Goal: Information Seeking & Learning: Get advice/opinions

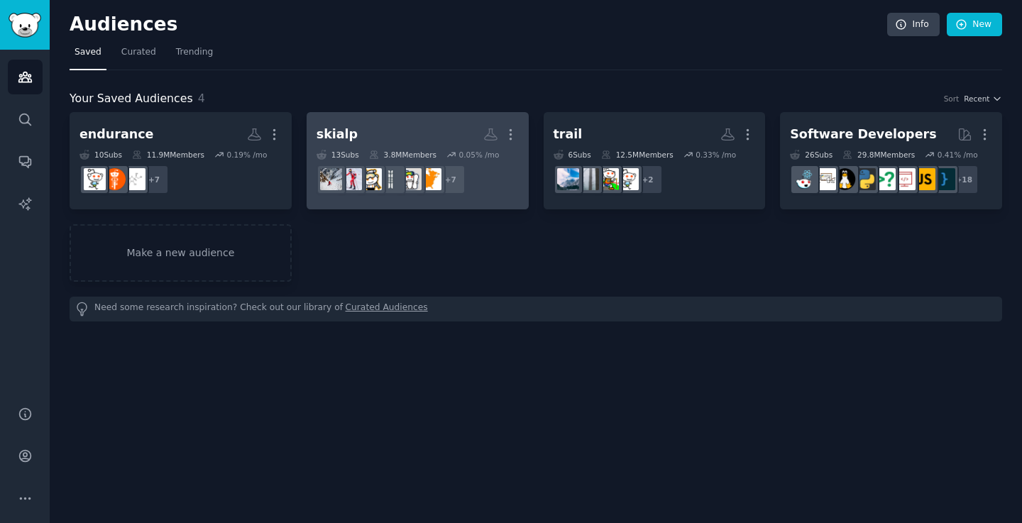
click at [364, 128] on h2 "skialp More" at bounding box center [417, 134] width 202 height 25
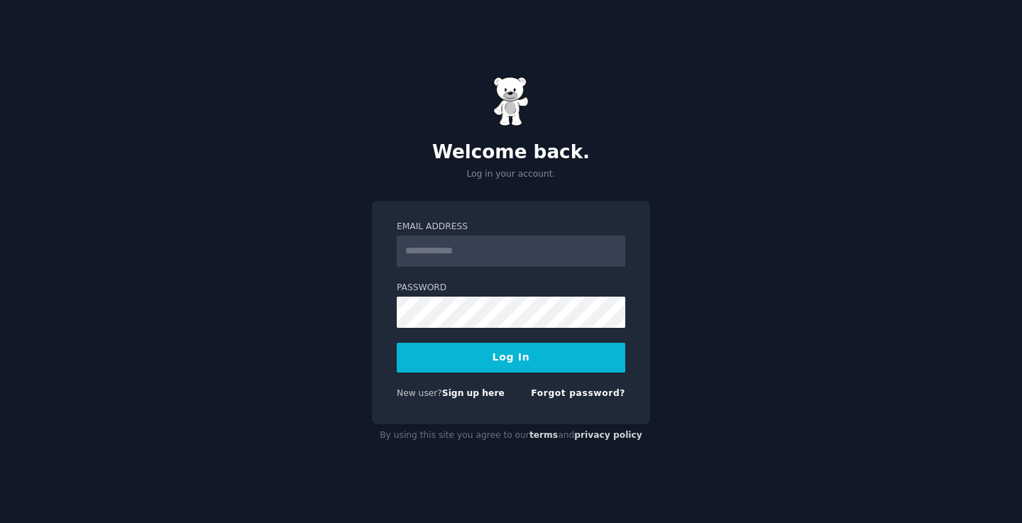
type input "**********"
click at [506, 368] on button "Log In" at bounding box center [511, 358] width 228 height 30
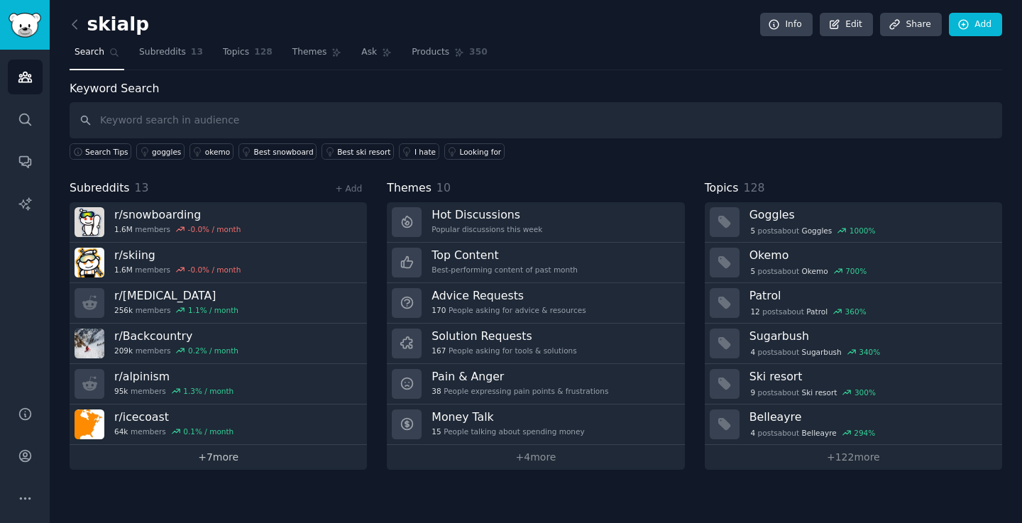
click at [222, 453] on link "+ 7 more" at bounding box center [218, 457] width 297 height 25
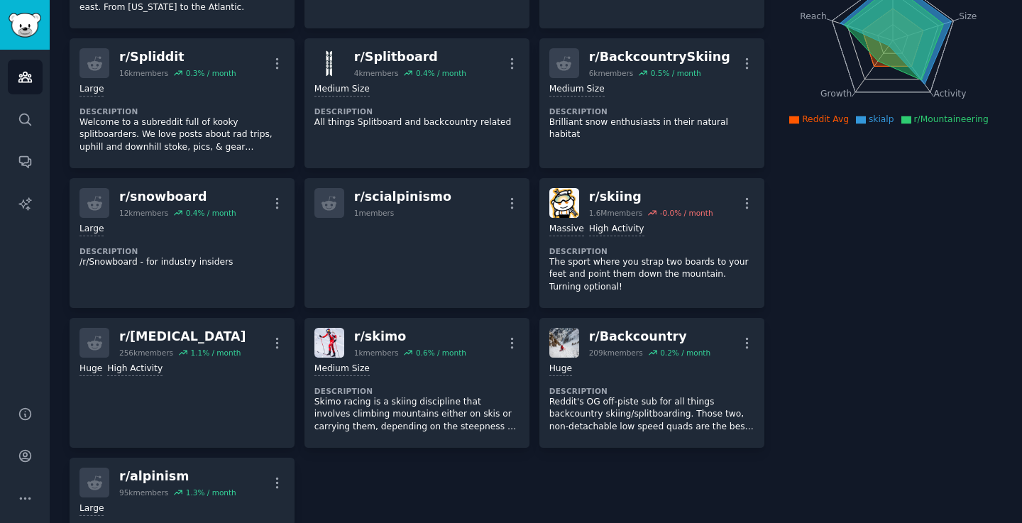
scroll to position [195, 0]
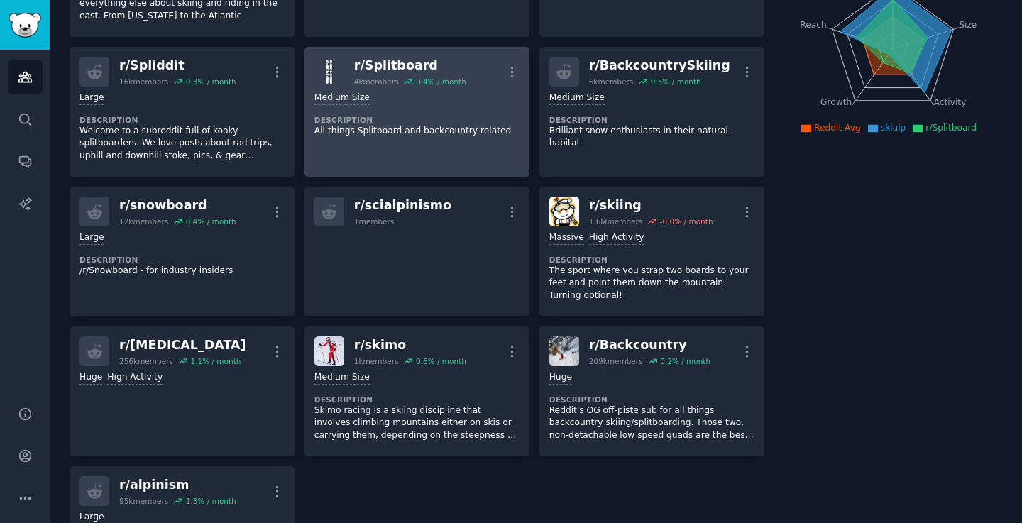
click at [477, 125] on p "All things Splitboard and backcountry related" at bounding box center [416, 131] width 205 height 13
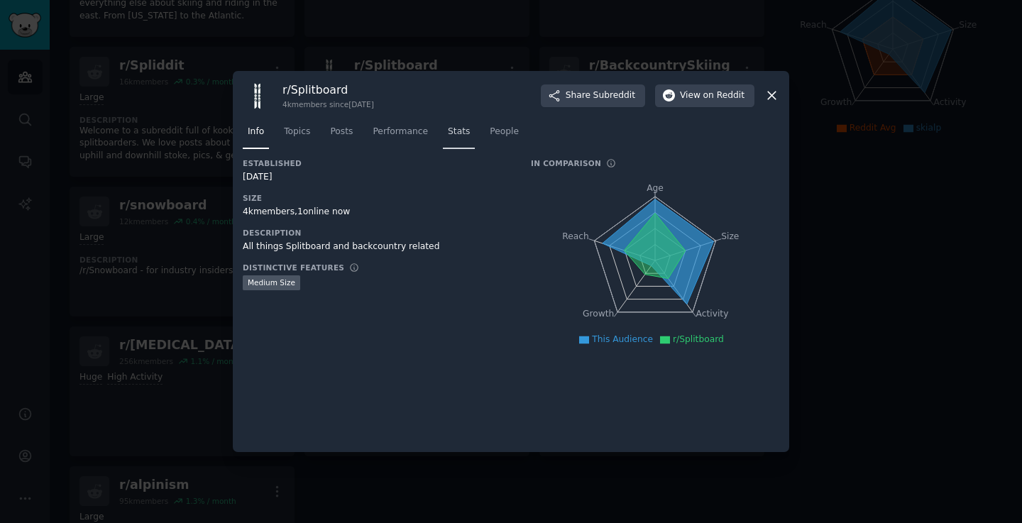
drag, startPoint x: 423, startPoint y: 136, endPoint x: 472, endPoint y: 132, distance: 49.1
click at [423, 136] on span "Performance" at bounding box center [400, 132] width 55 height 13
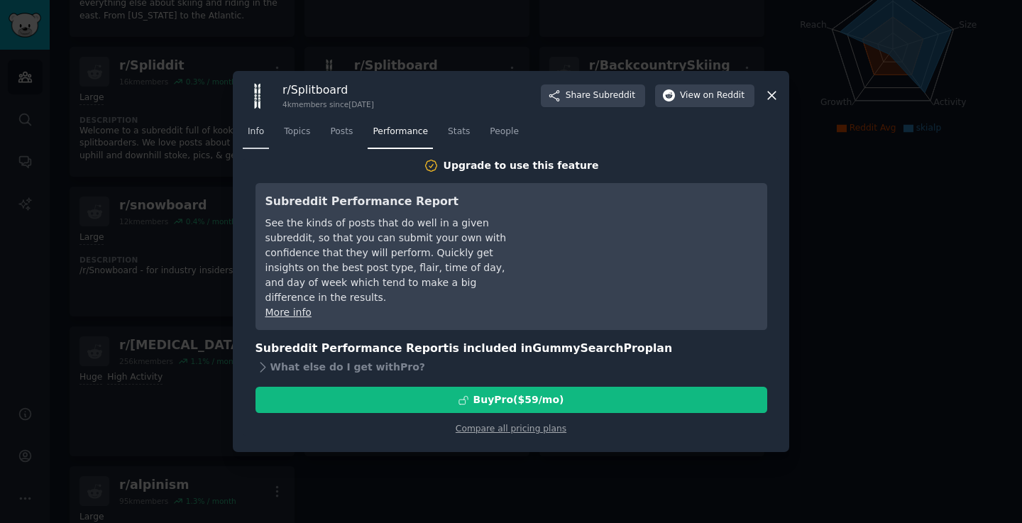
click at [262, 134] on span "Info" at bounding box center [256, 132] width 16 height 13
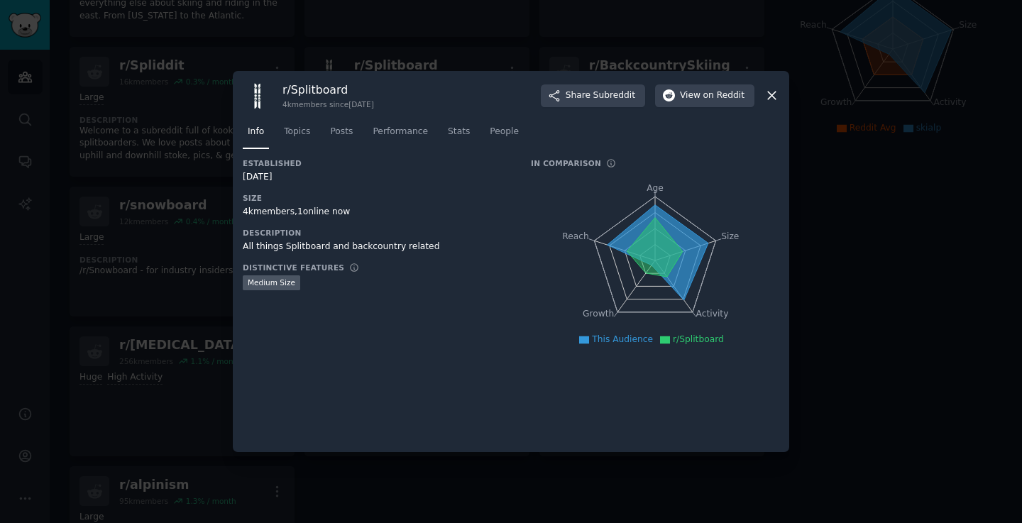
click at [768, 97] on icon at bounding box center [771, 95] width 15 height 15
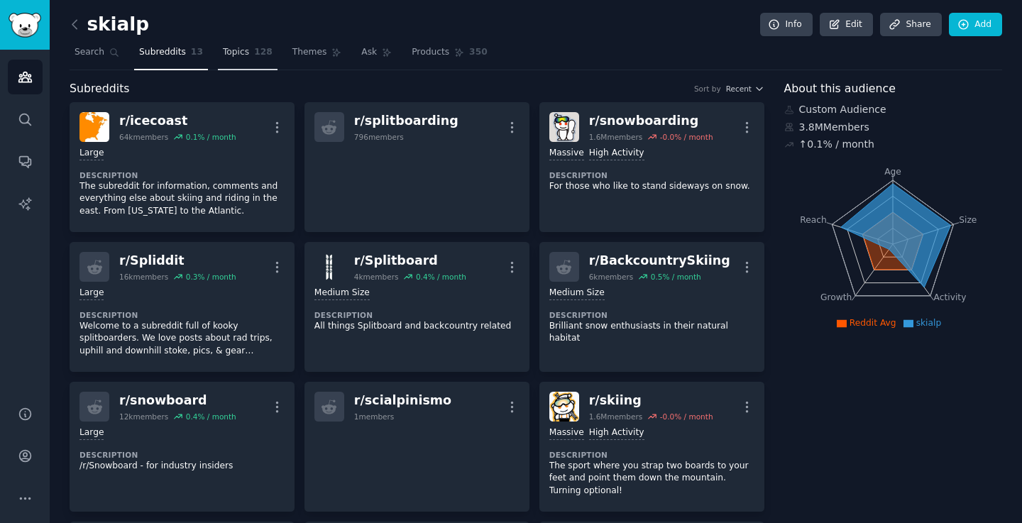
click at [254, 54] on span "128" at bounding box center [263, 52] width 18 height 13
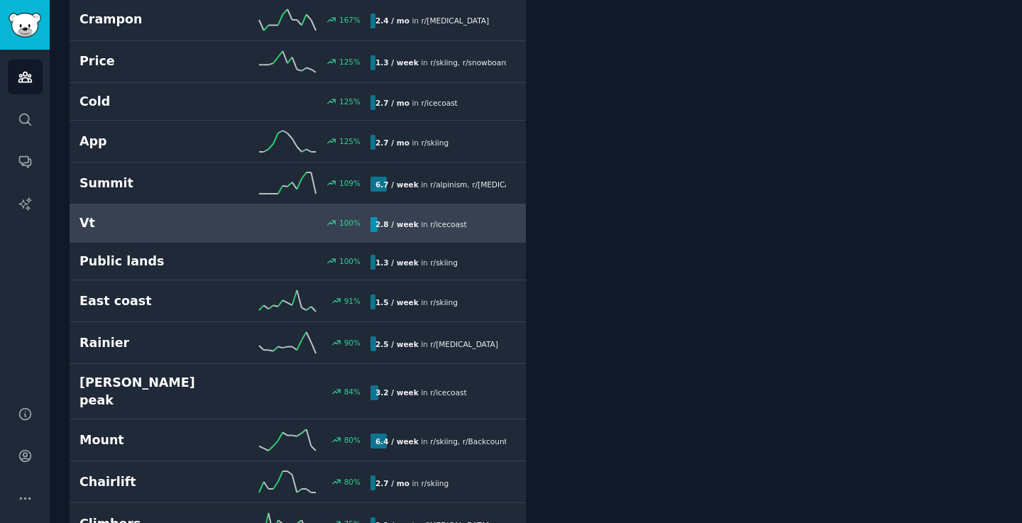
scroll to position [599, 0]
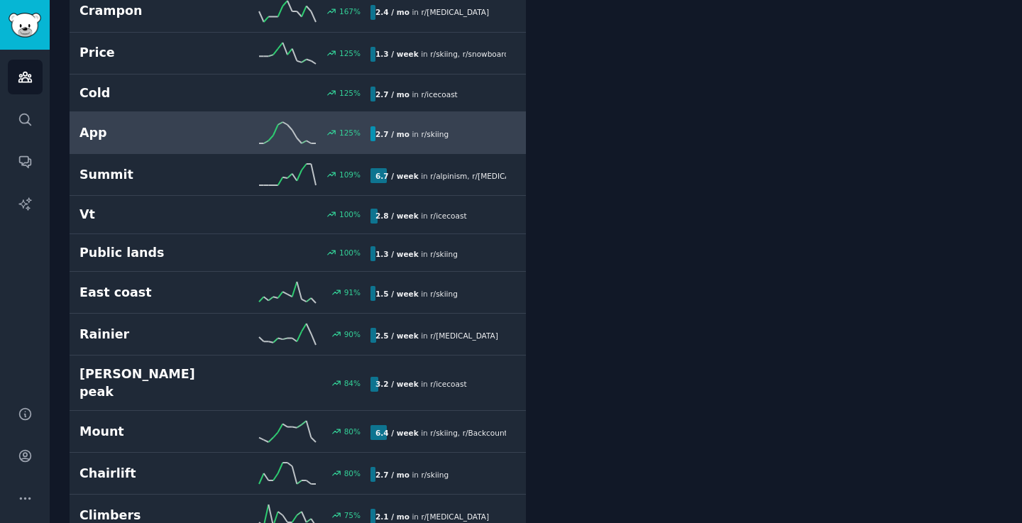
click at [193, 134] on h2 "App" at bounding box center [151, 133] width 145 height 18
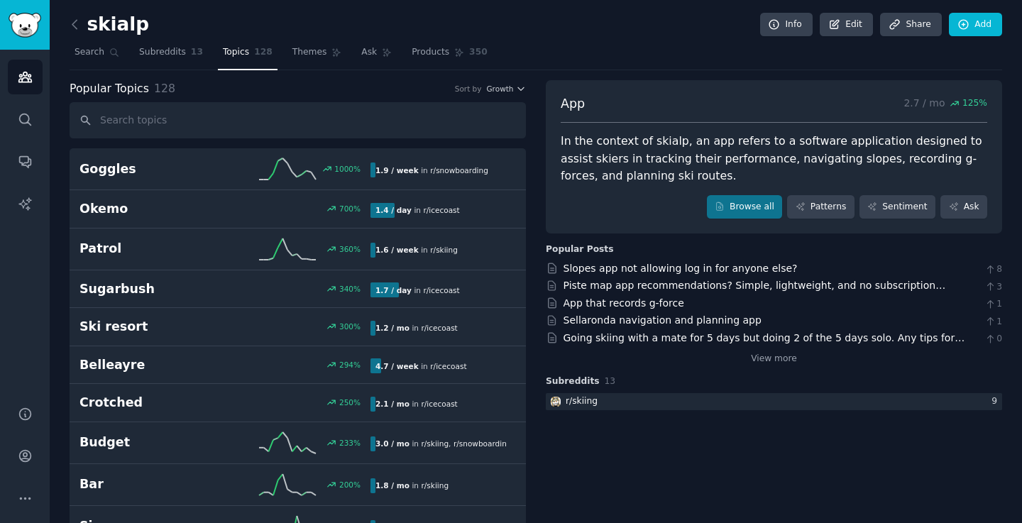
click at [770, 359] on link "View more" at bounding box center [774, 359] width 46 height 13
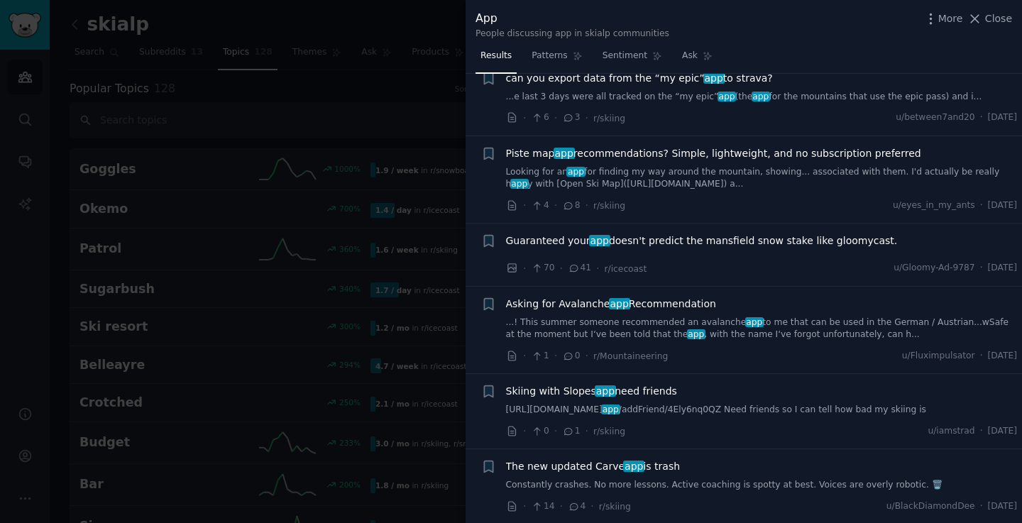
scroll to position [5209, 0]
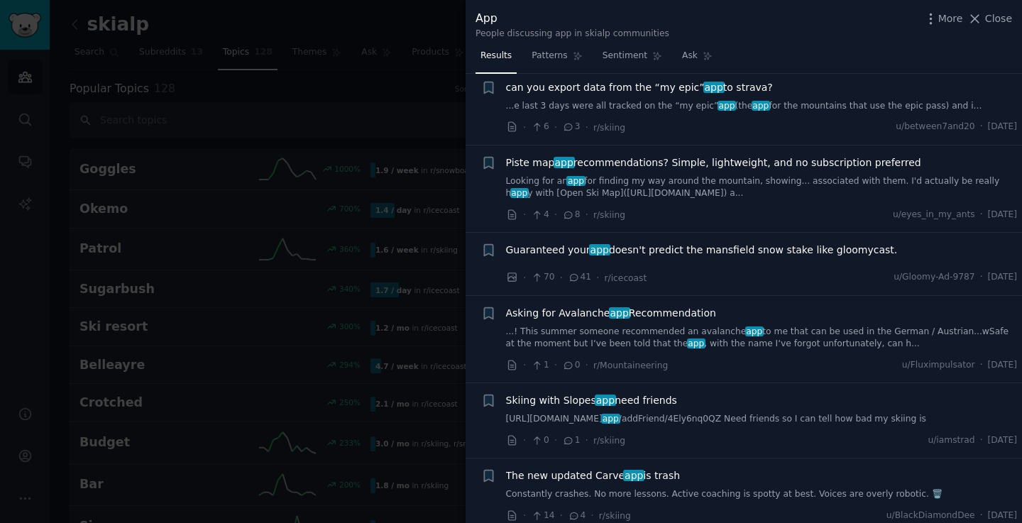
click at [347, 96] on div at bounding box center [511, 261] width 1022 height 523
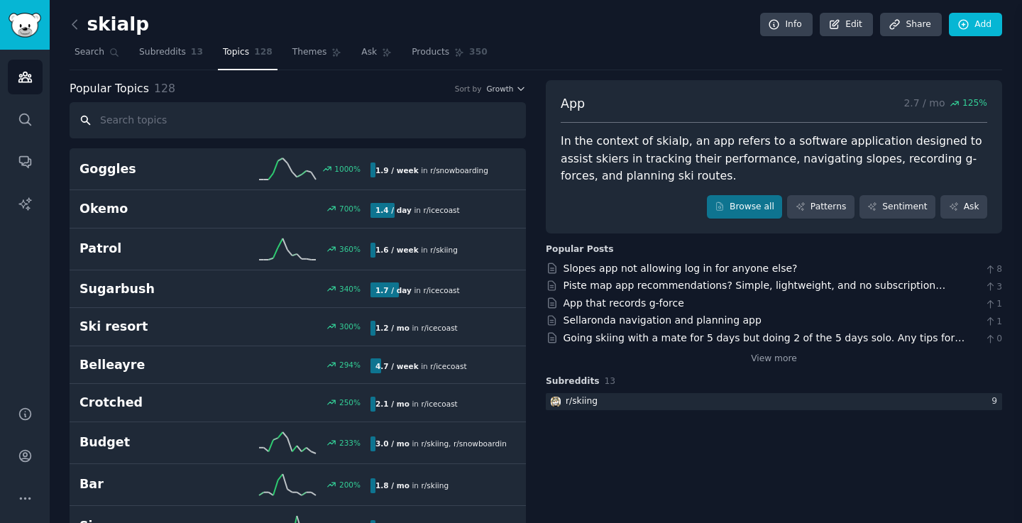
click at [229, 119] on input "text" at bounding box center [298, 120] width 456 height 36
click at [224, 117] on input "text" at bounding box center [298, 120] width 456 height 36
click at [72, 43] on link "Search" at bounding box center [97, 55] width 55 height 29
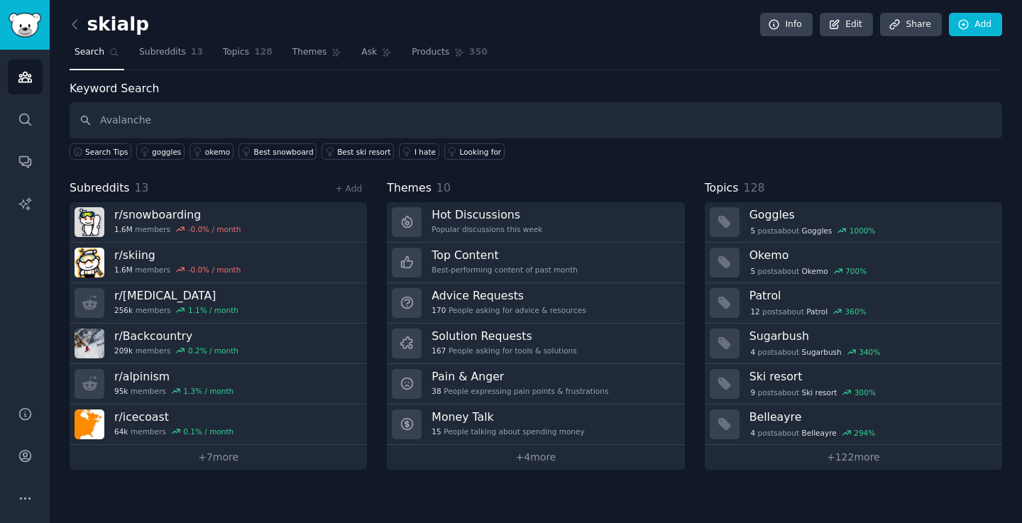
type input "Avalanche"
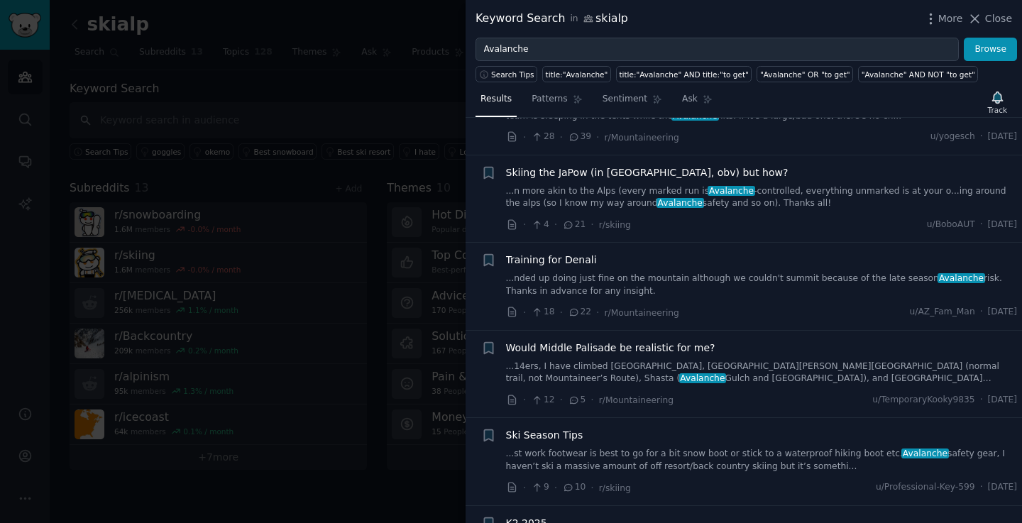
scroll to position [774, 0]
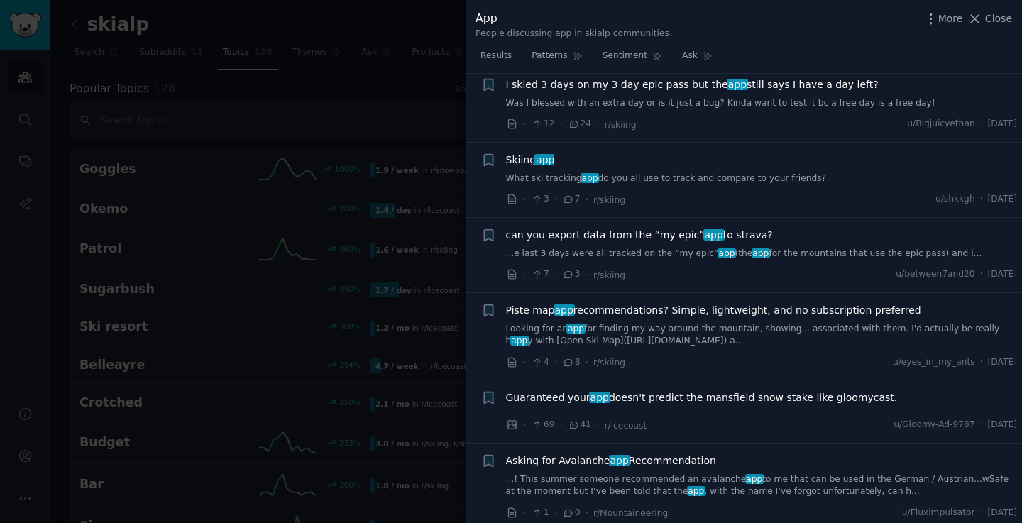
scroll to position [5337, 0]
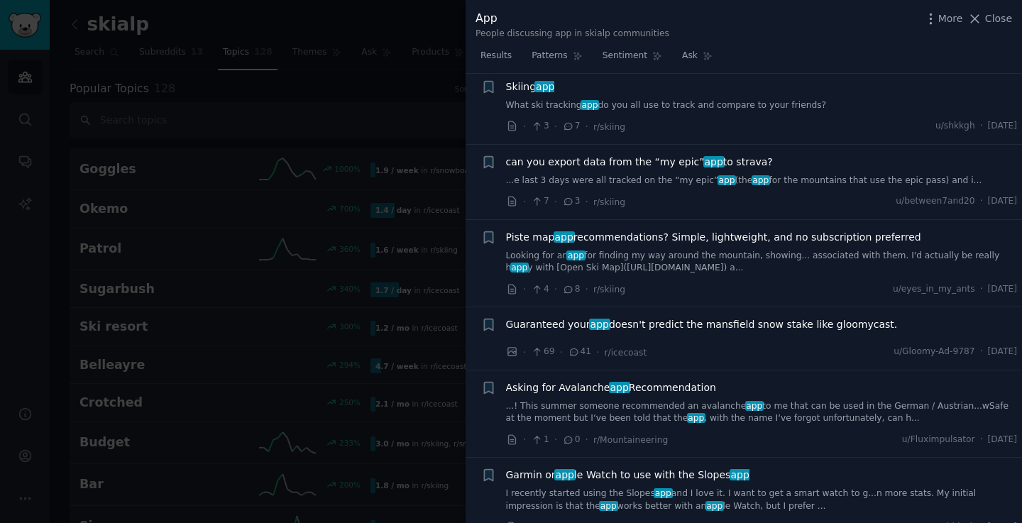
click at [624, 380] on span "Asking for Avalanche app Recommendation" at bounding box center [611, 387] width 210 height 15
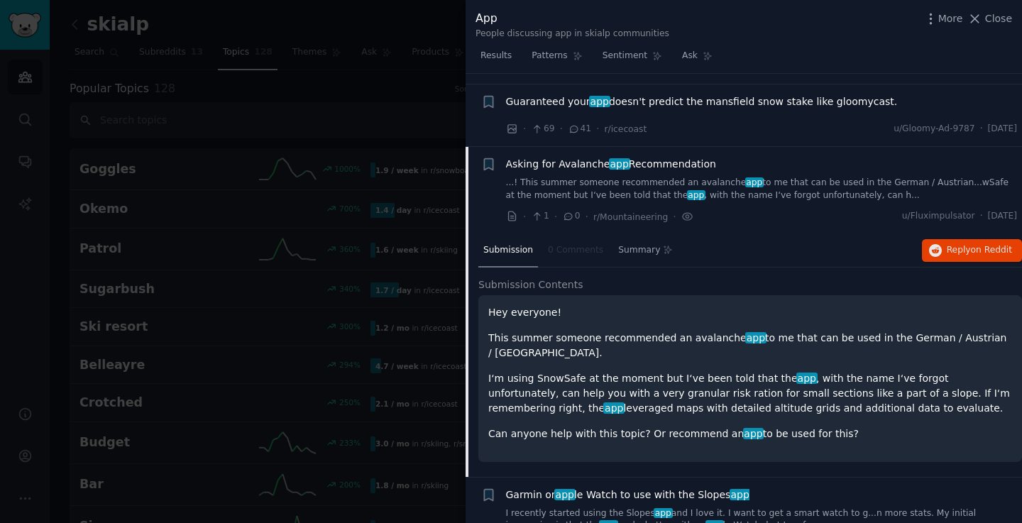
scroll to position [5219, 0]
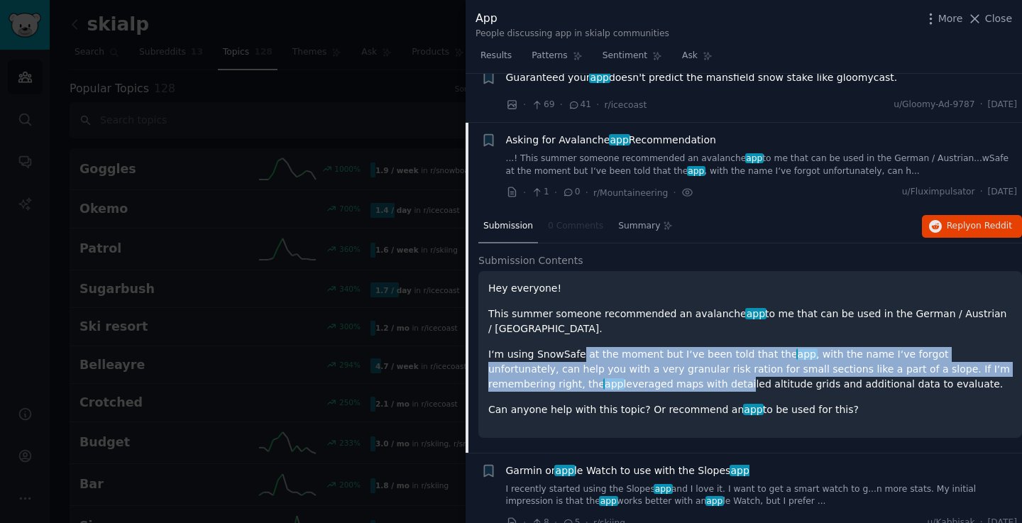
drag, startPoint x: 576, startPoint y: 307, endPoint x: 604, endPoint y: 341, distance: 43.3
click at [604, 347] on p "I‘m using SnowSafe at the moment but I‘ve been told that the app , with the nam…" at bounding box center [750, 369] width 524 height 45
drag, startPoint x: 604, startPoint y: 338, endPoint x: 600, endPoint y: 321, distance: 18.1
click at [603, 347] on p "I‘m using SnowSafe at the moment but I‘ve been told that the app , with the nam…" at bounding box center [750, 369] width 524 height 45
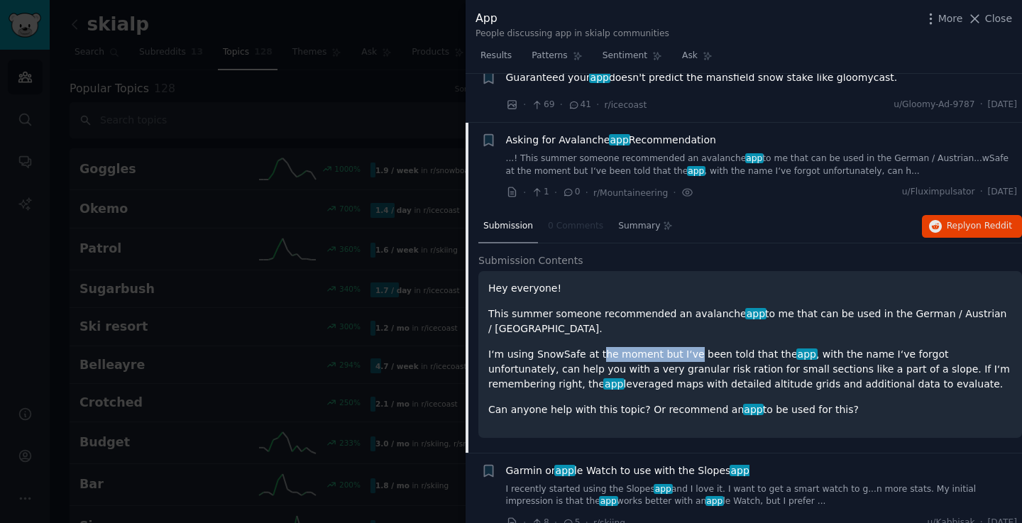
drag, startPoint x: 598, startPoint y: 306, endPoint x: 681, endPoint y: 306, distance: 83.7
click at [681, 347] on p "I‘m using SnowSafe at the moment but I‘ve been told that the app , with the nam…" at bounding box center [750, 369] width 524 height 45
drag, startPoint x: 643, startPoint y: 305, endPoint x: 748, endPoint y: 307, distance: 105.0
click at [748, 347] on p "I‘m using SnowSafe at the moment but I‘ve been told that the app , with the nam…" at bounding box center [750, 369] width 524 height 45
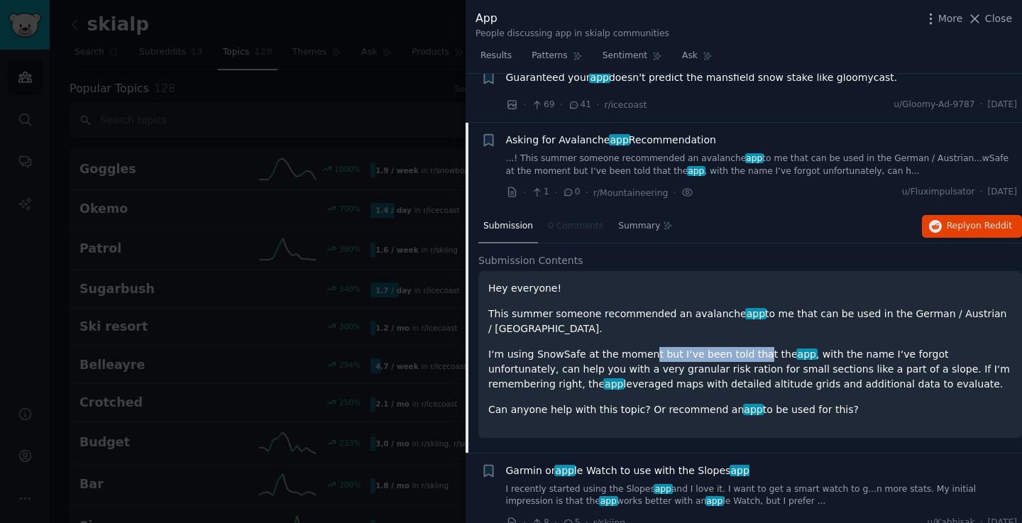
click at [748, 347] on p "I‘m using SnowSafe at the moment but I‘ve been told that the app , with the nam…" at bounding box center [750, 369] width 524 height 45
drag, startPoint x: 620, startPoint y: 362, endPoint x: 849, endPoint y: 365, distance: 228.5
click at [849, 402] on p "Can anyone help with this topic? Or recommend an app to be used for this?" at bounding box center [750, 409] width 524 height 15
drag, startPoint x: 853, startPoint y: 363, endPoint x: 798, endPoint y: 302, distance: 81.9
click at [798, 302] on div "Hey everyone! This summer someone recommended an avalanche app to me that can b…" at bounding box center [750, 349] width 524 height 136
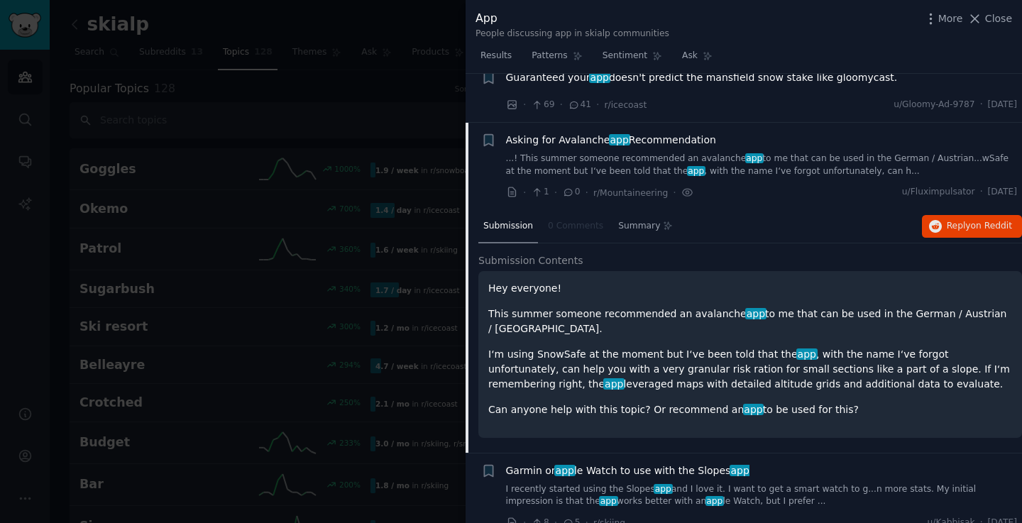
drag, startPoint x: 799, startPoint y: 297, endPoint x: 866, endPoint y: 380, distance: 107.1
click at [866, 380] on div "Hey everyone! This summer someone recommended an avalanche app to me that can b…" at bounding box center [750, 354] width 544 height 167
drag, startPoint x: 837, startPoint y: 360, endPoint x: 624, endPoint y: 315, distance: 218.4
click at [624, 316] on div "Hey everyone! This summer someone recommended an avalanche app to me that can b…" at bounding box center [750, 354] width 544 height 167
click at [624, 347] on p "I‘m using SnowSafe at the moment but I‘ve been told that the app , with the nam…" at bounding box center [750, 369] width 524 height 45
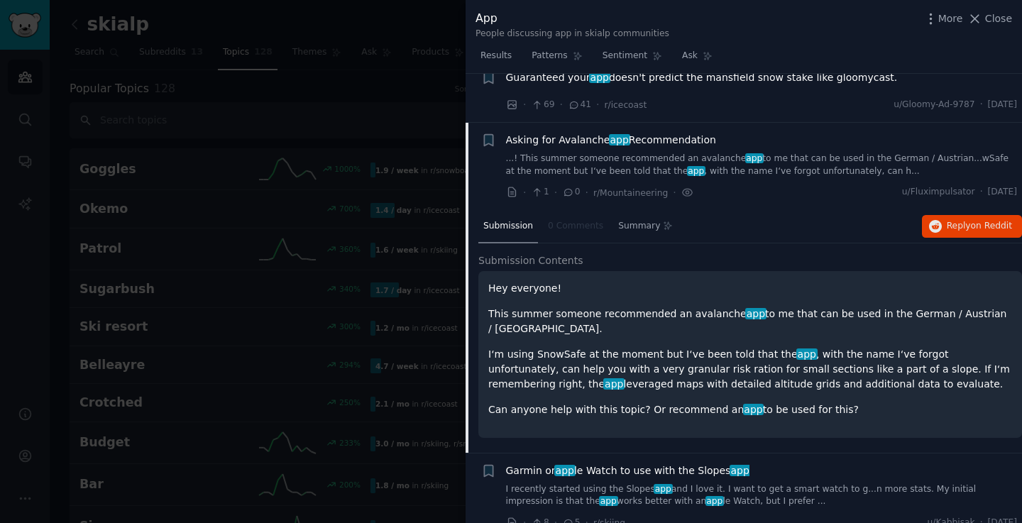
drag, startPoint x: 620, startPoint y: 321, endPoint x: 853, endPoint y: 341, distance: 233.6
click at [853, 347] on p "I‘m using SnowSafe at the moment but I‘ve been told that the app , with the nam…" at bounding box center [750, 369] width 524 height 45
drag, startPoint x: 839, startPoint y: 321, endPoint x: 862, endPoint y: 364, distance: 48.6
click at [862, 364] on div "Hey everyone! This summer someone recommended an avalanche app to me that can b…" at bounding box center [750, 349] width 524 height 136
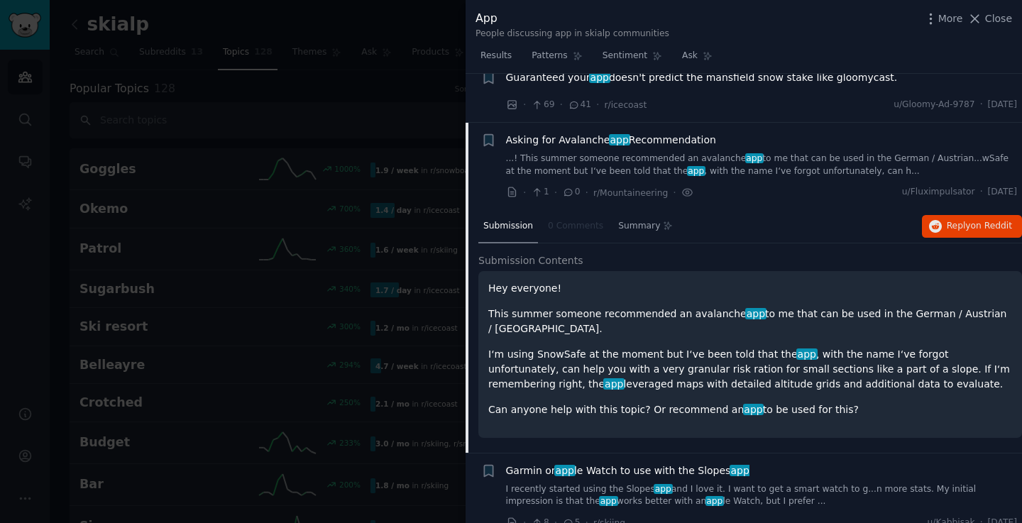
click at [862, 402] on p "Can anyone help with this topic? Or recommend an app to be used for this?" at bounding box center [750, 409] width 524 height 15
drag, startPoint x: 852, startPoint y: 321, endPoint x: 857, endPoint y: 331, distance: 11.1
click at [857, 347] on p "I‘m using SnowSafe at the moment but I‘ve been told that the app , with the nam…" at bounding box center [750, 369] width 524 height 45
drag, startPoint x: 854, startPoint y: 322, endPoint x: 854, endPoint y: 334, distance: 12.1
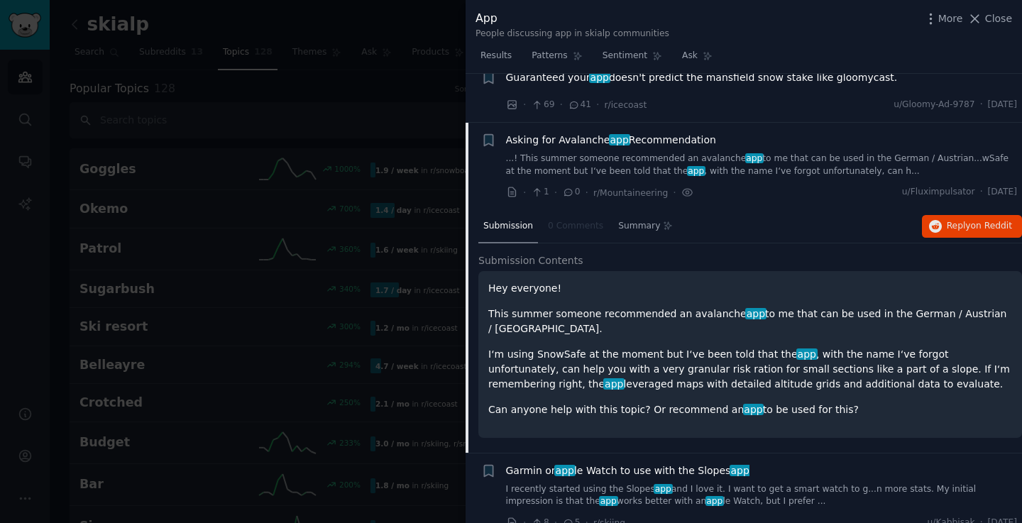
click at [854, 347] on p "I‘m using SnowSafe at the moment but I‘ve been told that the app , with the nam…" at bounding box center [750, 369] width 524 height 45
drag, startPoint x: 542, startPoint y: 335, endPoint x: 634, endPoint y: 346, distance: 92.9
click at [634, 346] on div "Hey everyone! This summer someone recommended an avalanche app to me that can b…" at bounding box center [750, 349] width 524 height 136
click at [627, 373] on div "Hey everyone! This summer someone recommended an avalanche app to me that can b…" at bounding box center [750, 354] width 544 height 167
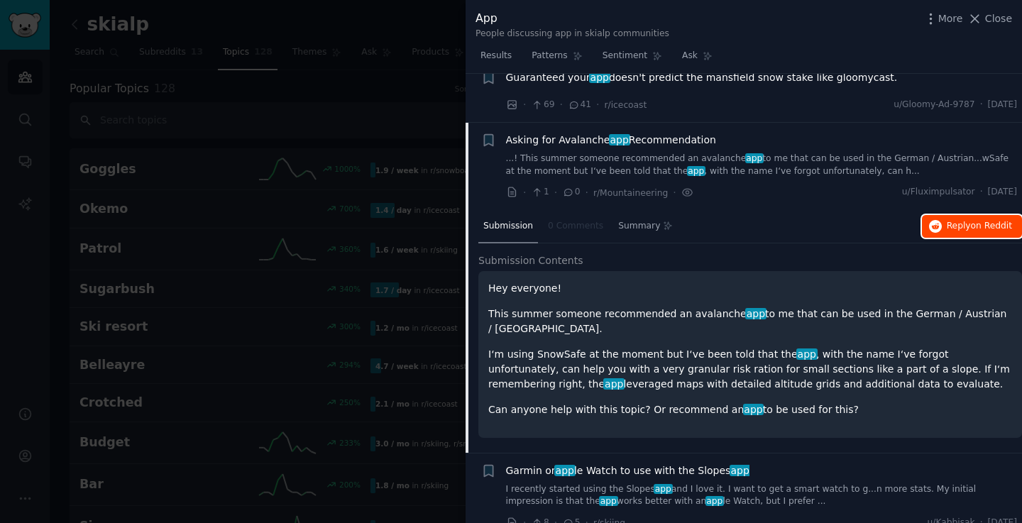
click at [991, 221] on span "on Reddit" at bounding box center [991, 226] width 41 height 10
